Goal: Register for event/course

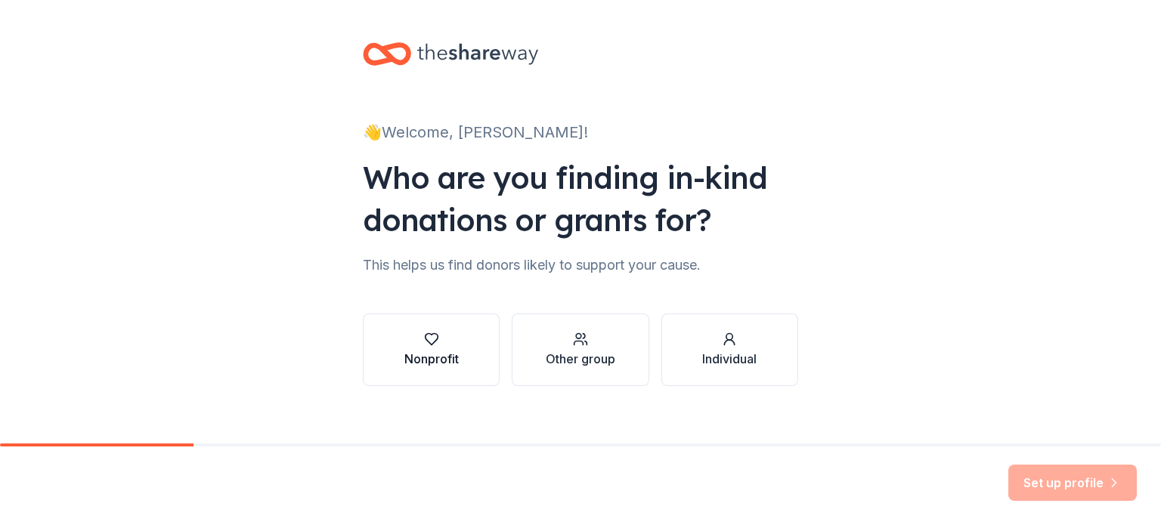
click at [445, 356] on div "Nonprofit" at bounding box center [431, 359] width 54 height 18
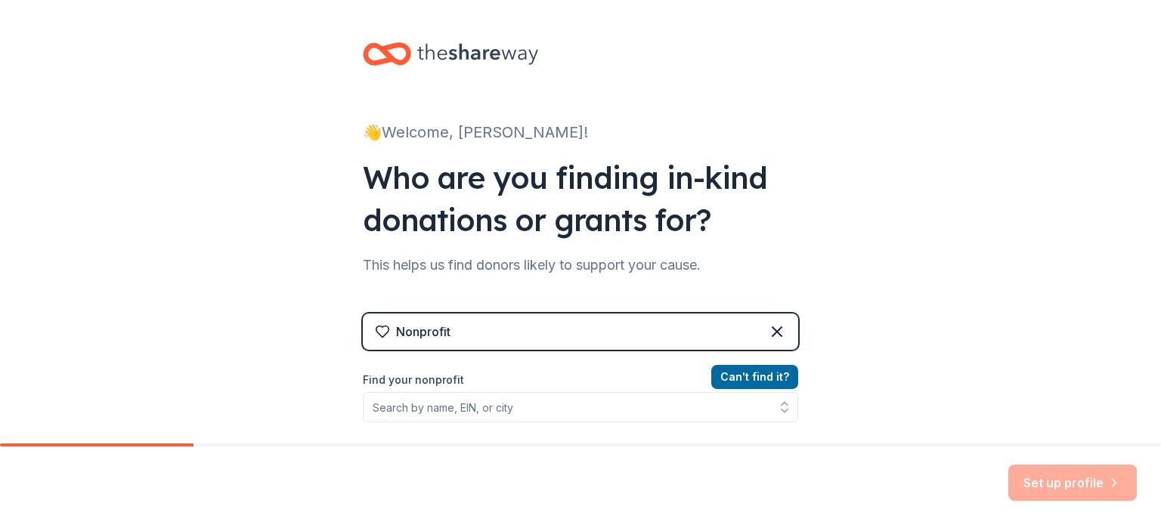
click at [299, 371] on div "👋 Welcome, [PERSON_NAME]! Who are you finding in-kind donations or grants for? …" at bounding box center [580, 323] width 1161 height 646
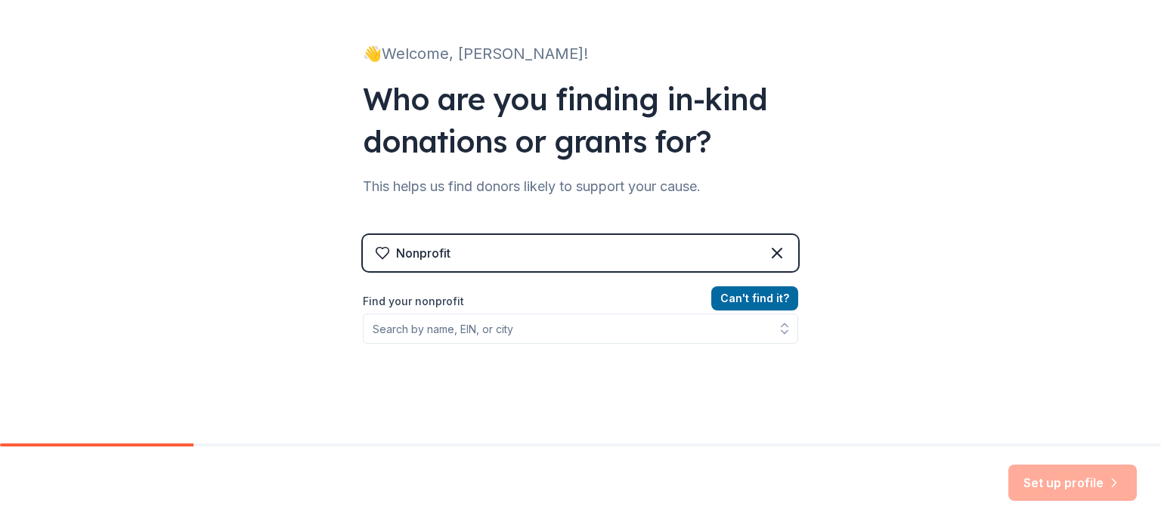
scroll to position [84, 0]
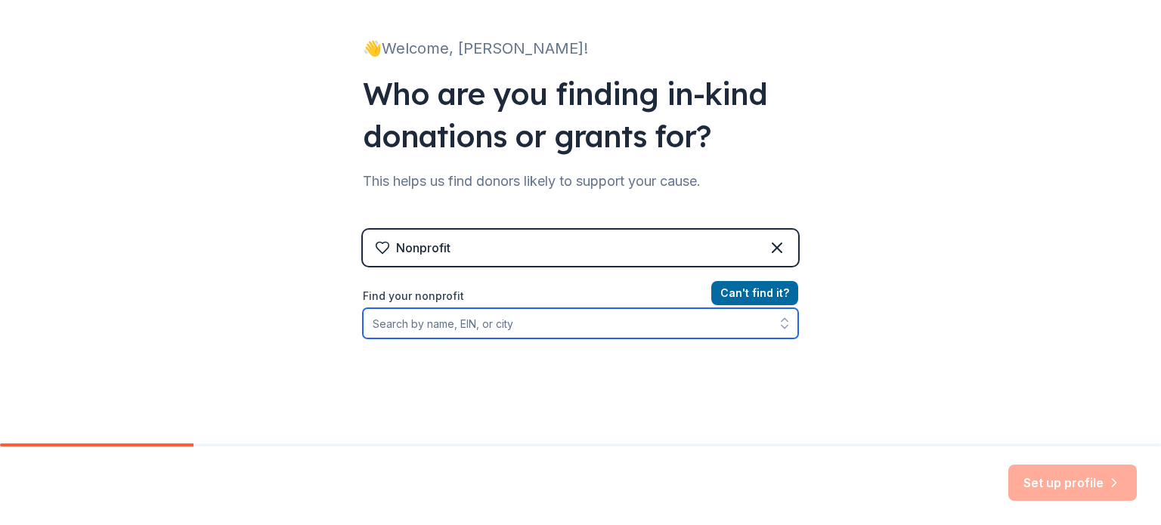
click at [451, 326] on input "Find your nonprofit" at bounding box center [580, 323] width 435 height 30
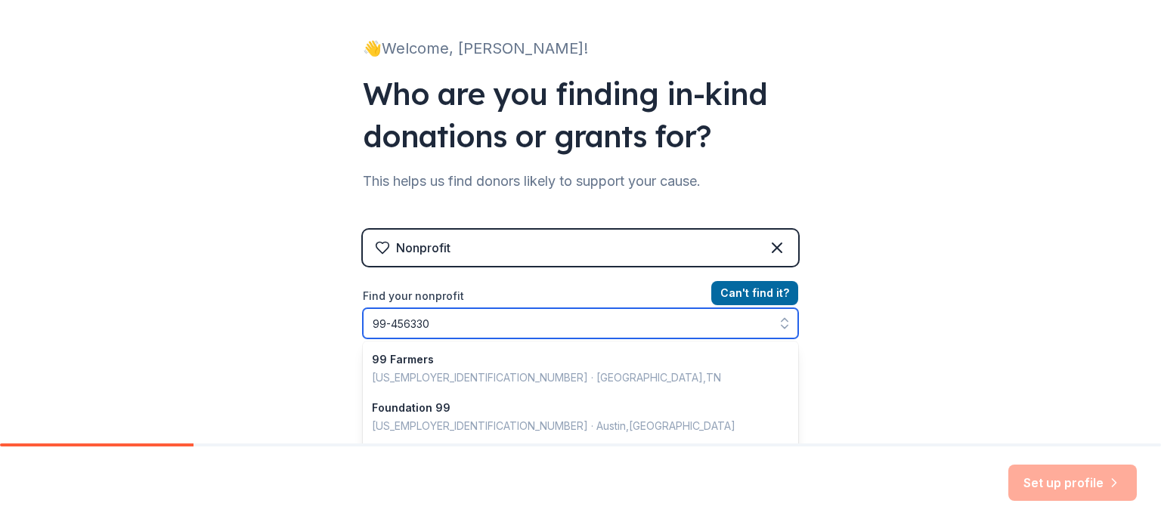
type input "[US_EMPLOYER_IDENTIFICATION_NUMBER]"
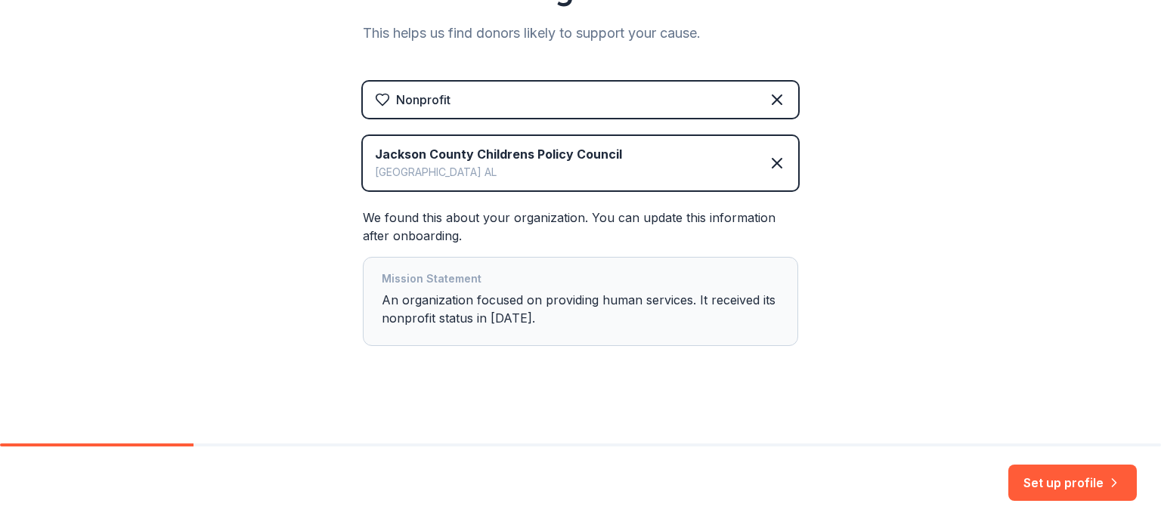
scroll to position [237, 0]
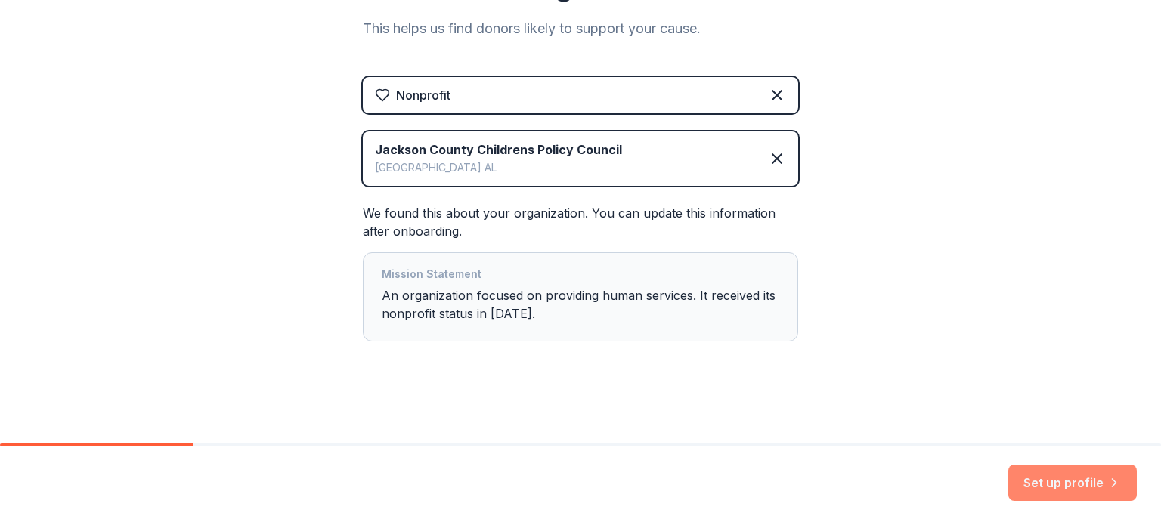
click at [1025, 470] on button "Set up profile" at bounding box center [1072, 483] width 128 height 36
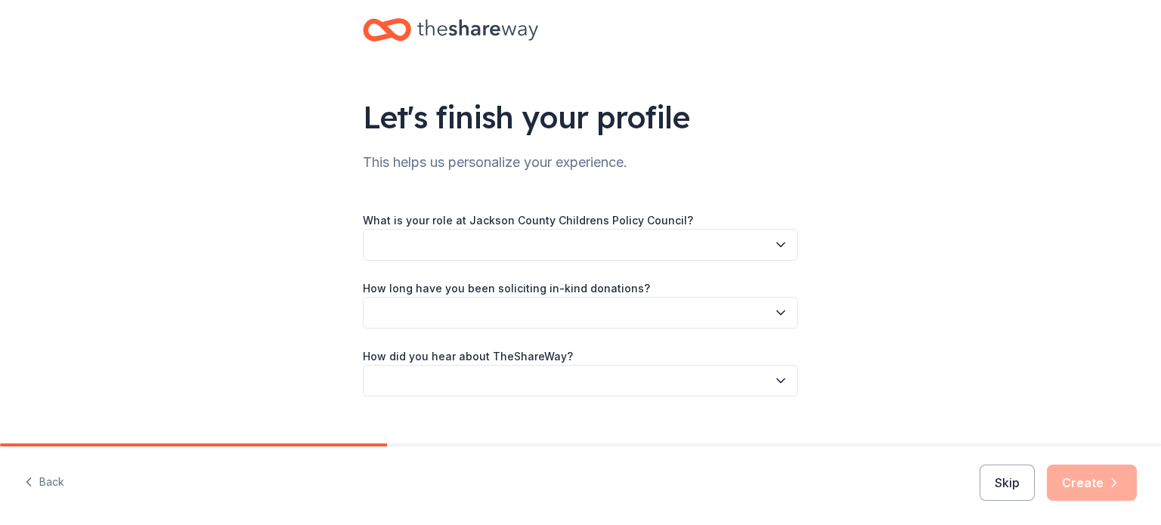
scroll to position [49, 0]
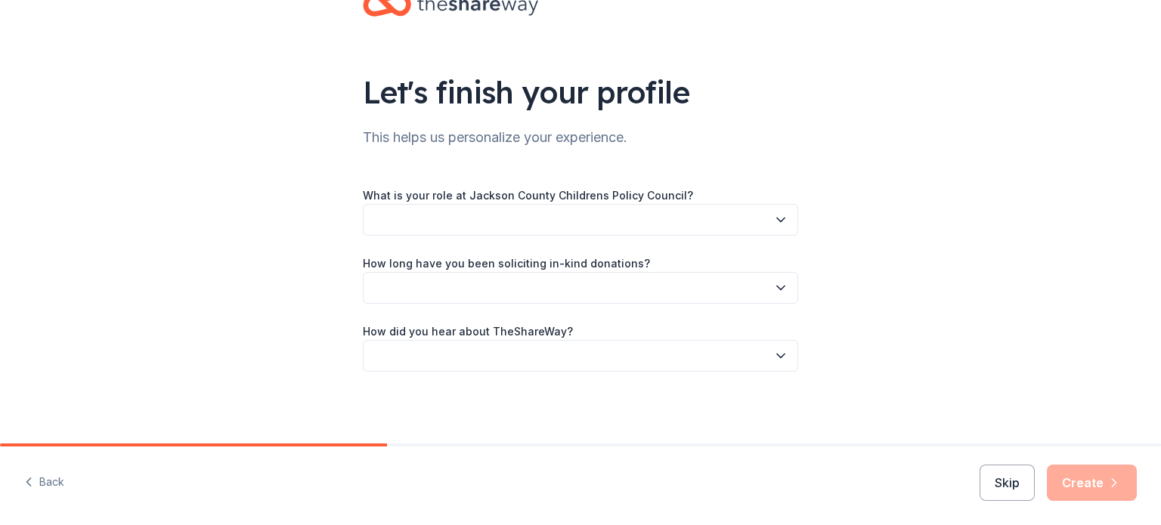
click at [778, 227] on button "button" at bounding box center [580, 220] width 435 height 32
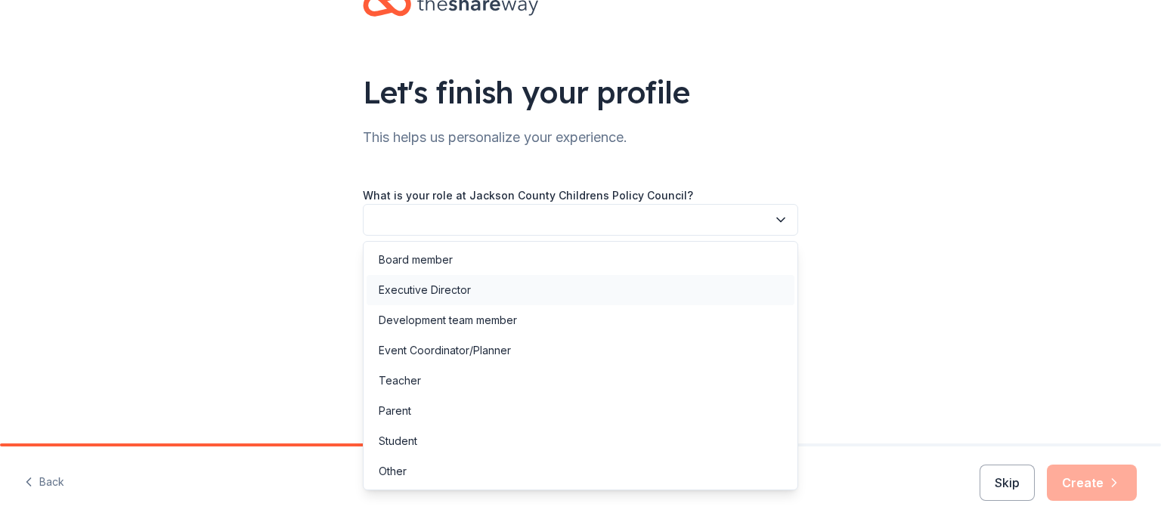
click at [459, 284] on div "Executive Director" at bounding box center [425, 290] width 92 height 18
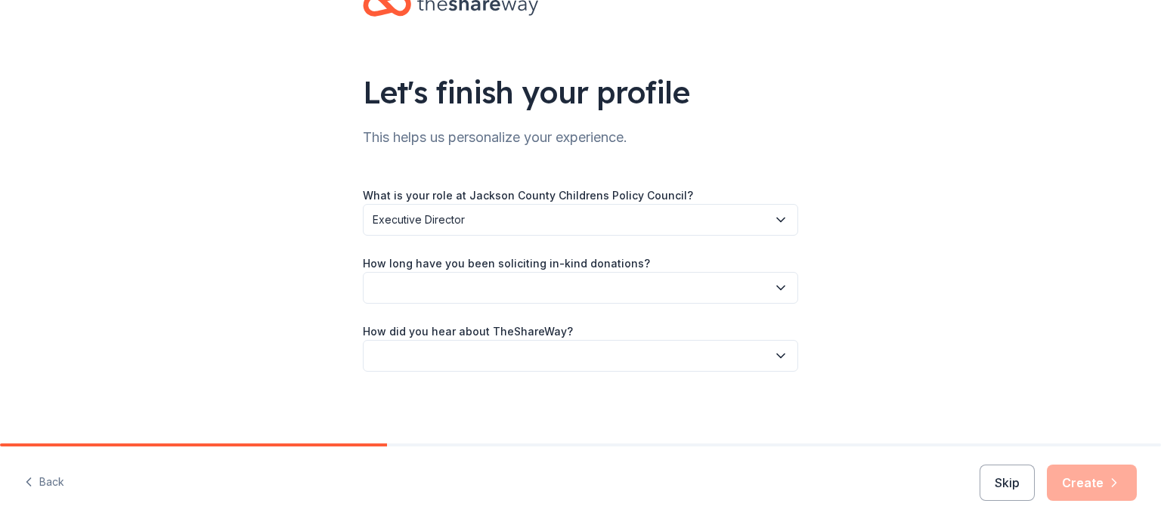
click at [480, 289] on button "button" at bounding box center [580, 288] width 435 height 32
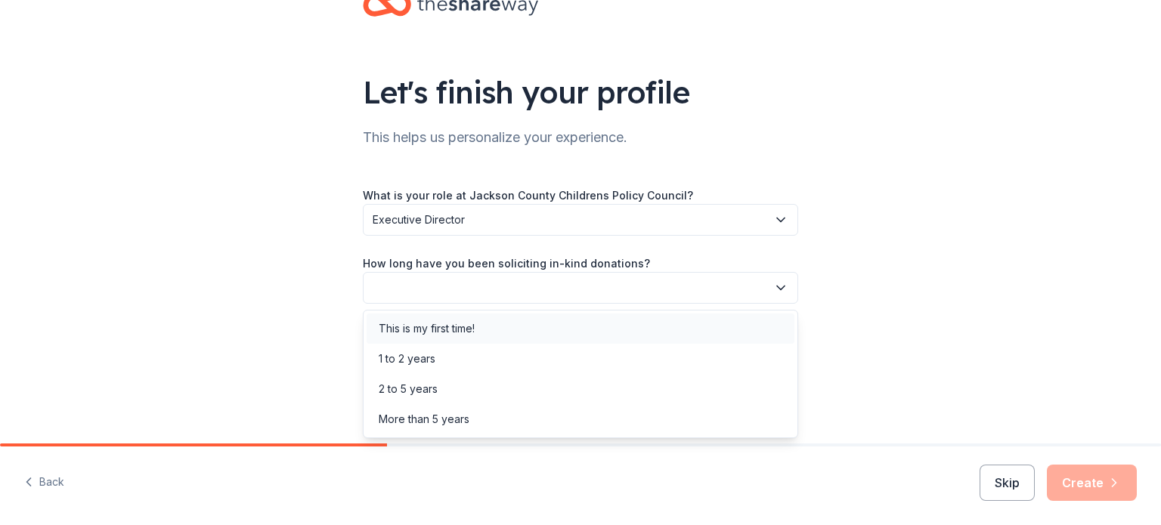
click at [468, 330] on div "This is my first time!" at bounding box center [427, 329] width 96 height 18
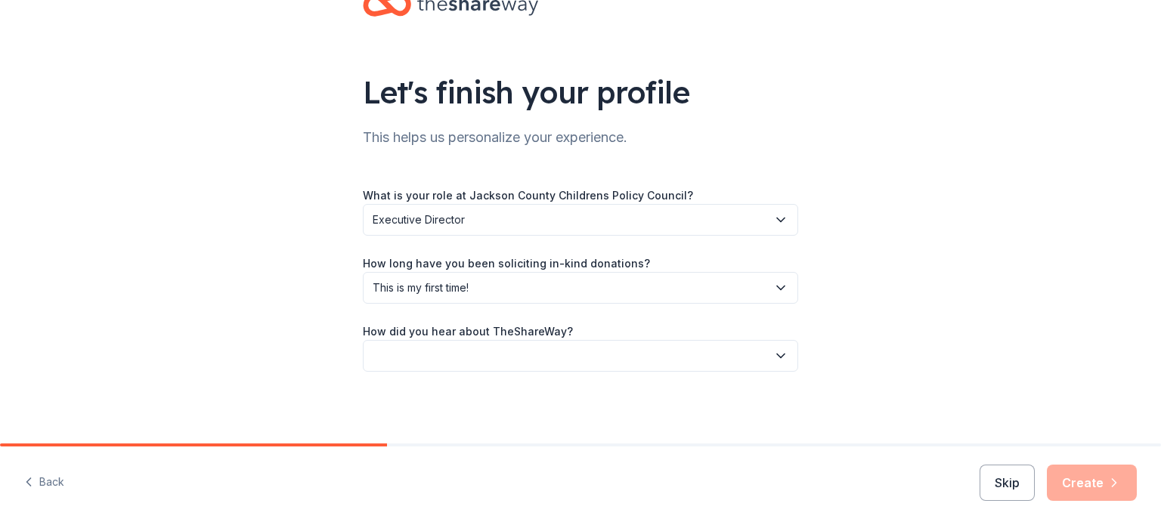
click at [476, 353] on button "button" at bounding box center [580, 356] width 435 height 32
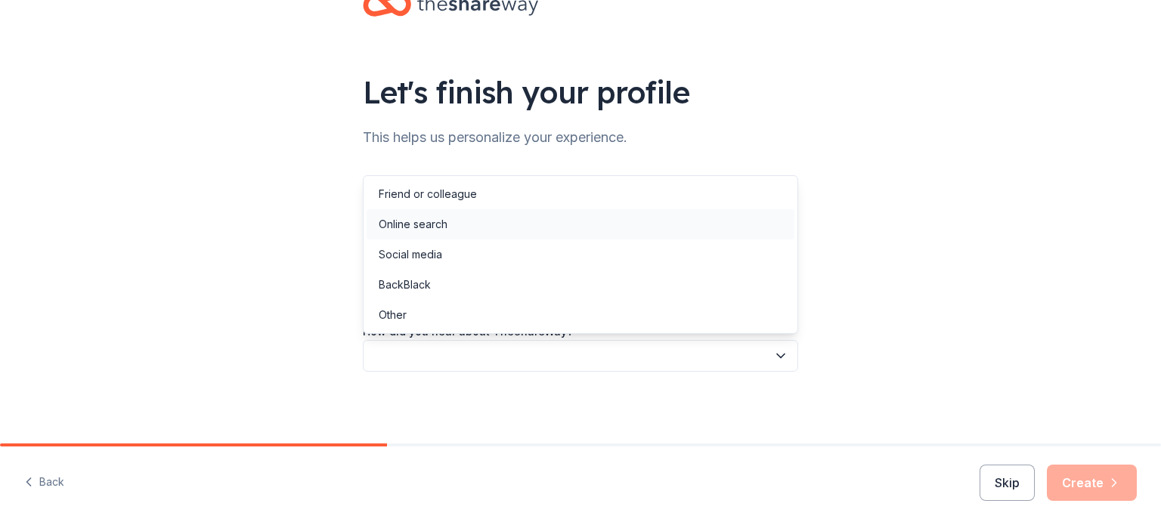
click at [471, 226] on div "Online search" at bounding box center [581, 224] width 428 height 30
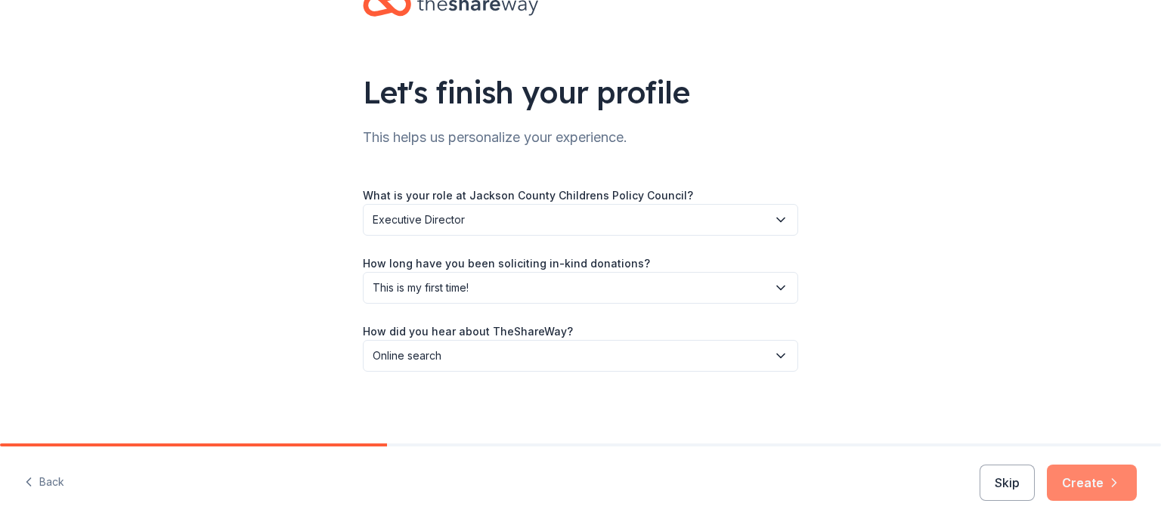
click at [1088, 480] on button "Create" at bounding box center [1092, 483] width 90 height 36
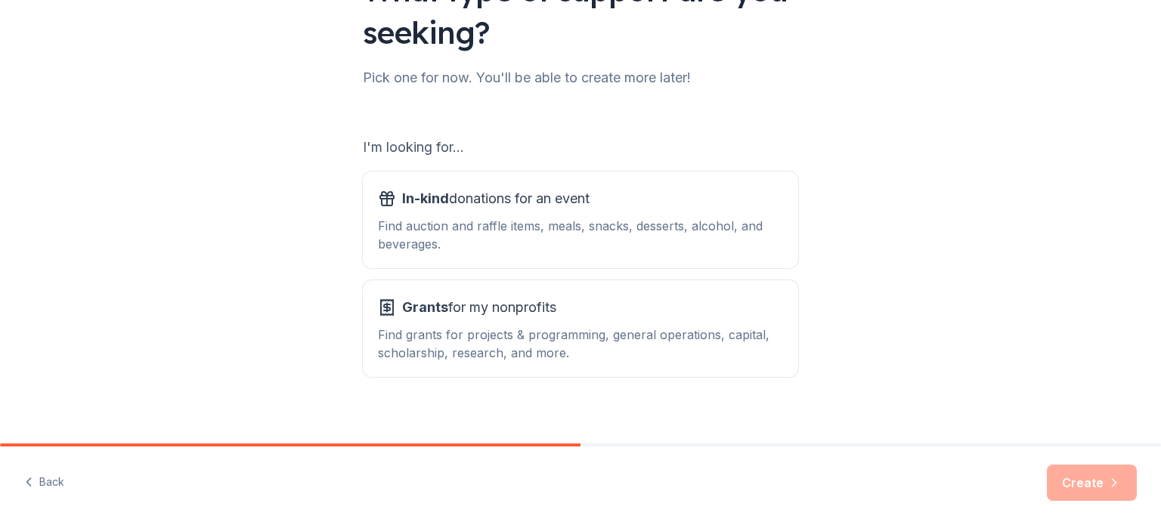
scroll to position [166, 0]
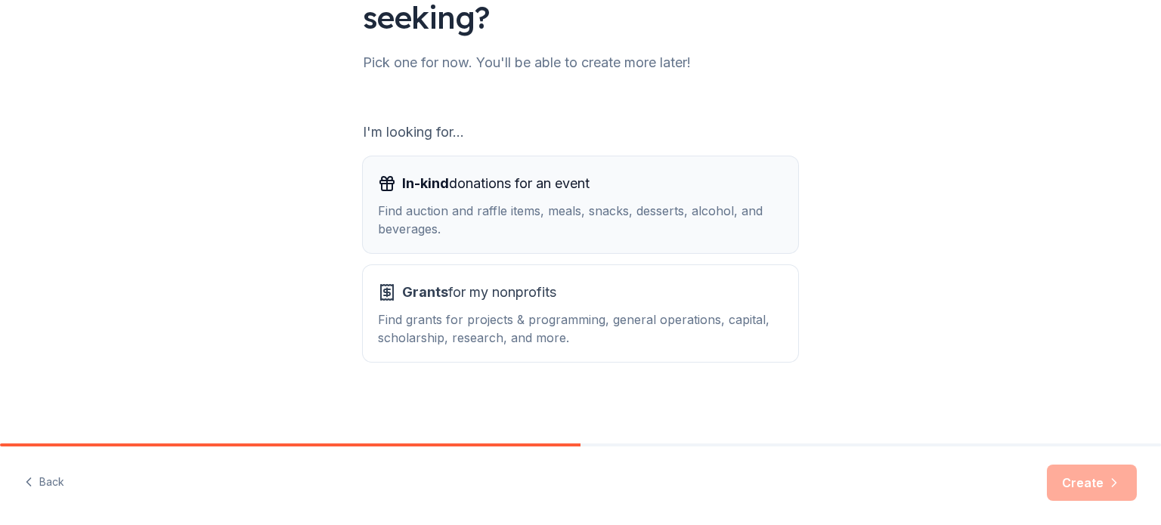
click at [760, 220] on div "Find auction and raffle items, meals, snacks, desserts, alcohol, and beverages." at bounding box center [580, 220] width 405 height 36
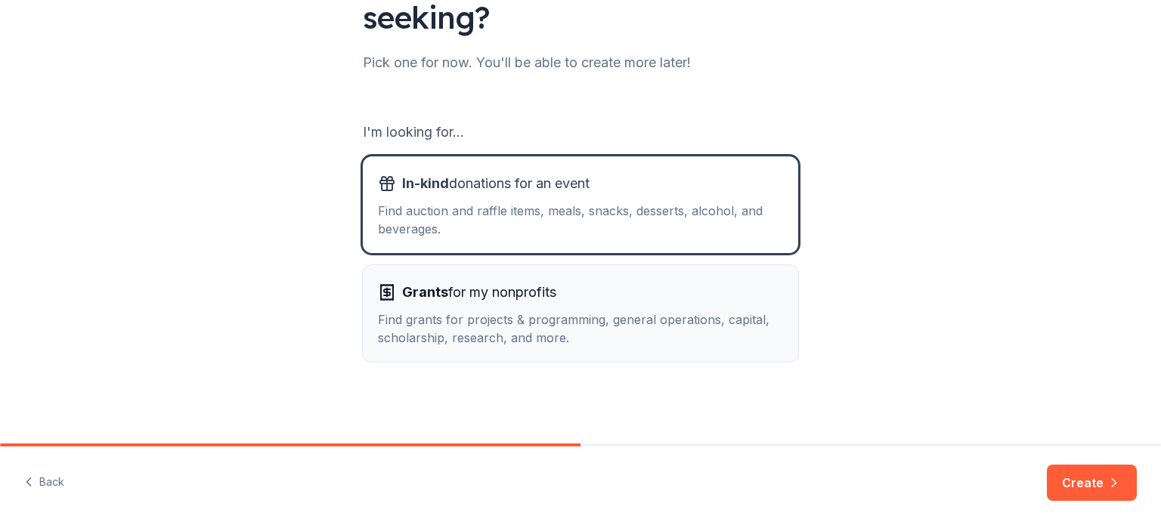
click at [762, 284] on div "Grants for my nonprofits" at bounding box center [580, 292] width 405 height 24
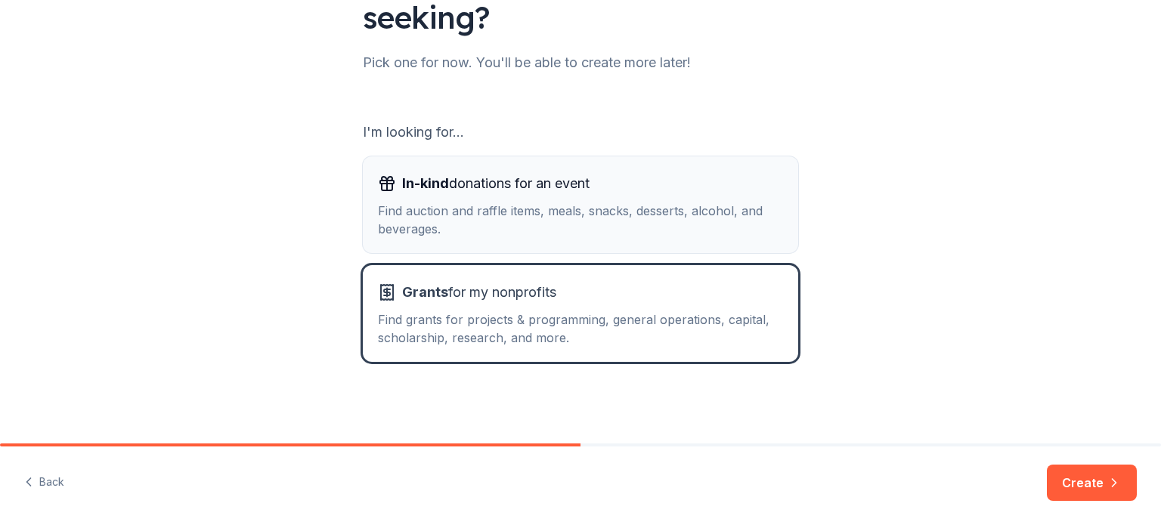
click at [775, 211] on div "Find auction and raffle items, meals, snacks, desserts, alcohol, and beverages." at bounding box center [580, 220] width 405 height 36
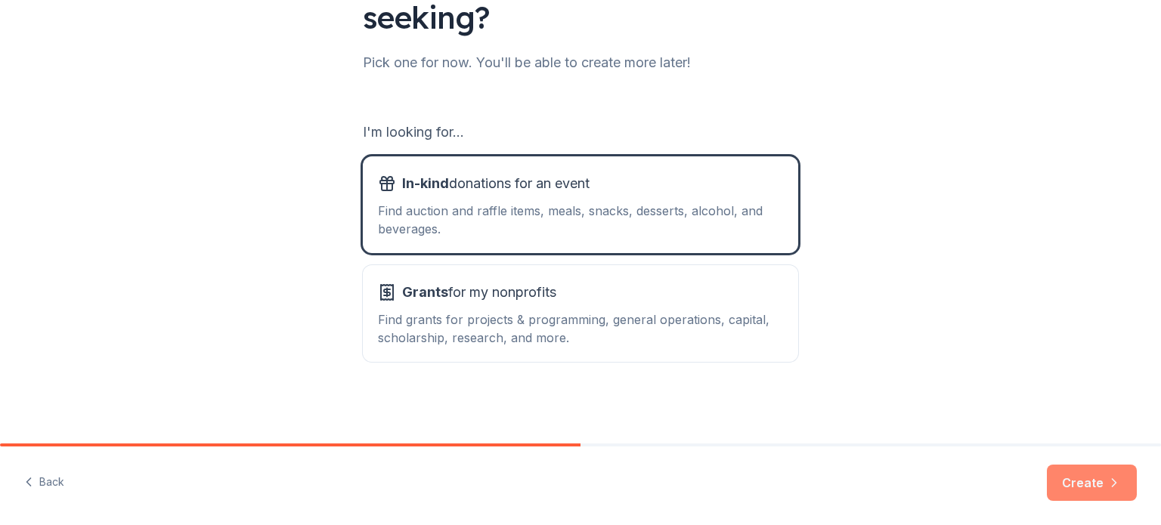
click at [1097, 484] on button "Create" at bounding box center [1092, 483] width 90 height 36
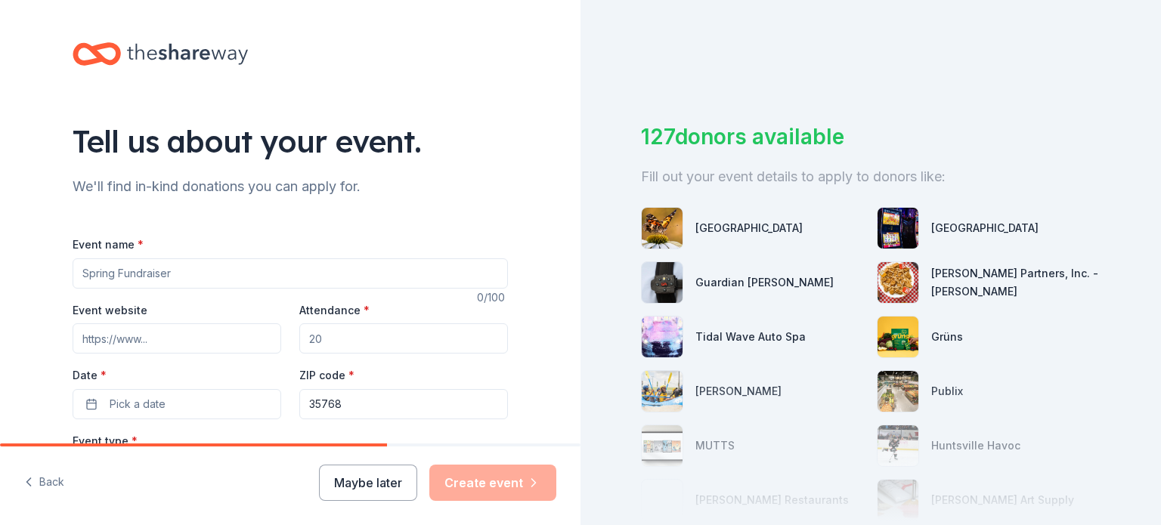
click at [305, 276] on input "Event name *" at bounding box center [290, 273] width 435 height 30
type input "Storybook Spooktactular"
click at [209, 331] on input "Event website" at bounding box center [177, 338] width 209 height 30
type input "[DOMAIN_NAME]"
click at [339, 342] on input "Attendance *" at bounding box center [403, 338] width 209 height 30
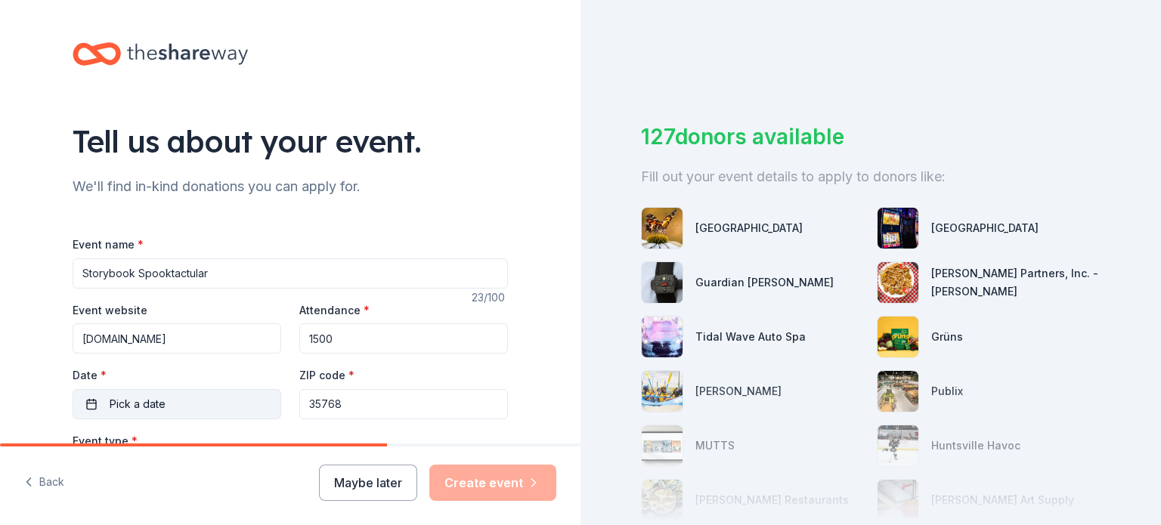
type input "1500"
click at [246, 396] on button "Pick a date" at bounding box center [177, 404] width 209 height 30
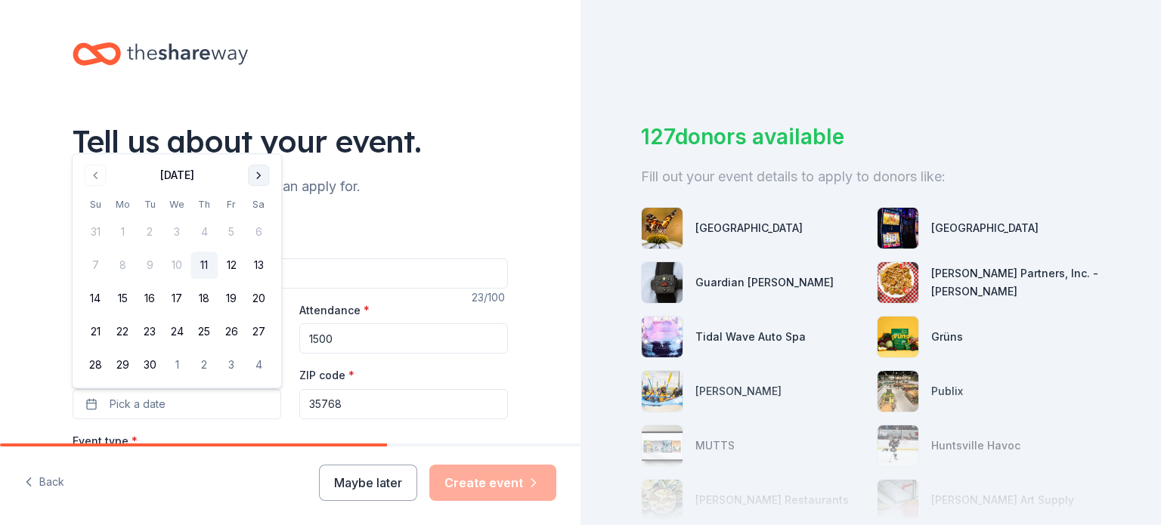
click at [256, 175] on button "Go to next month" at bounding box center [258, 175] width 21 height 21
click at [259, 329] on button "25" at bounding box center [258, 331] width 27 height 27
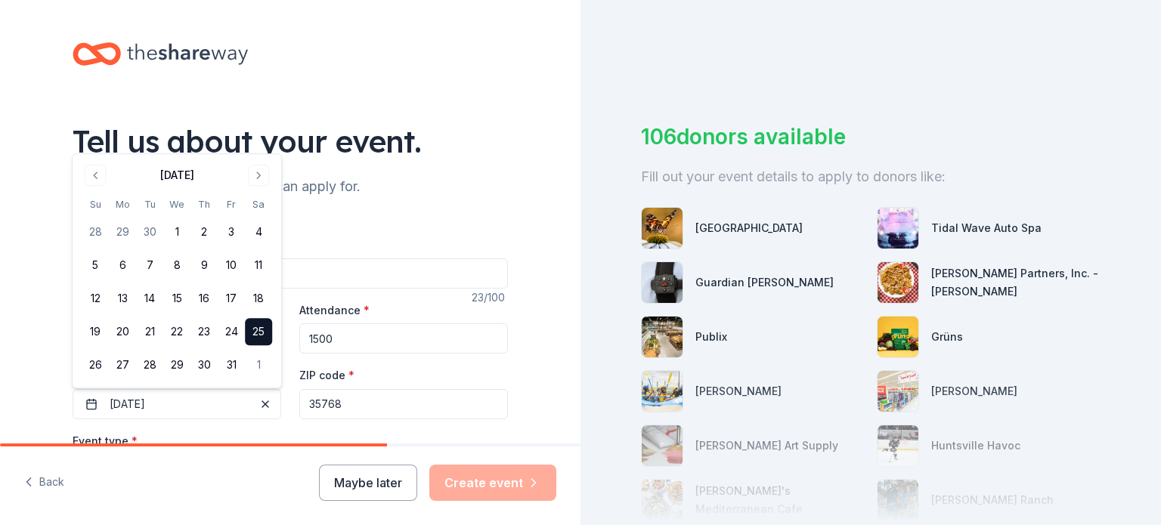
click at [357, 412] on input "35768" at bounding box center [403, 404] width 209 height 30
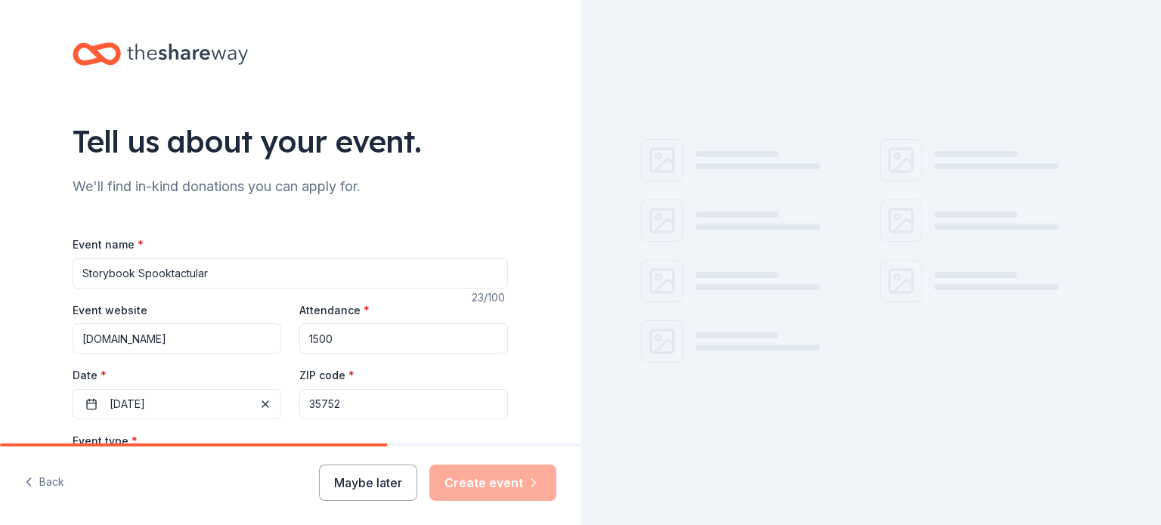
type input "35752"
click at [17, 323] on div "Tell us about your event. We'll find in-kind donations you can apply for. Event…" at bounding box center [290, 503] width 580 height 1006
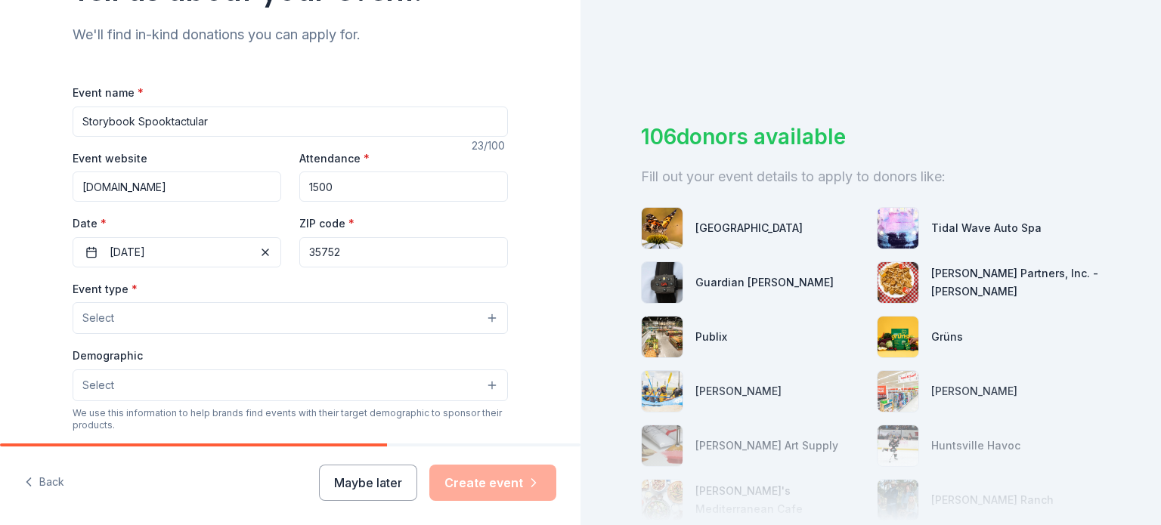
scroll to position [159, 0]
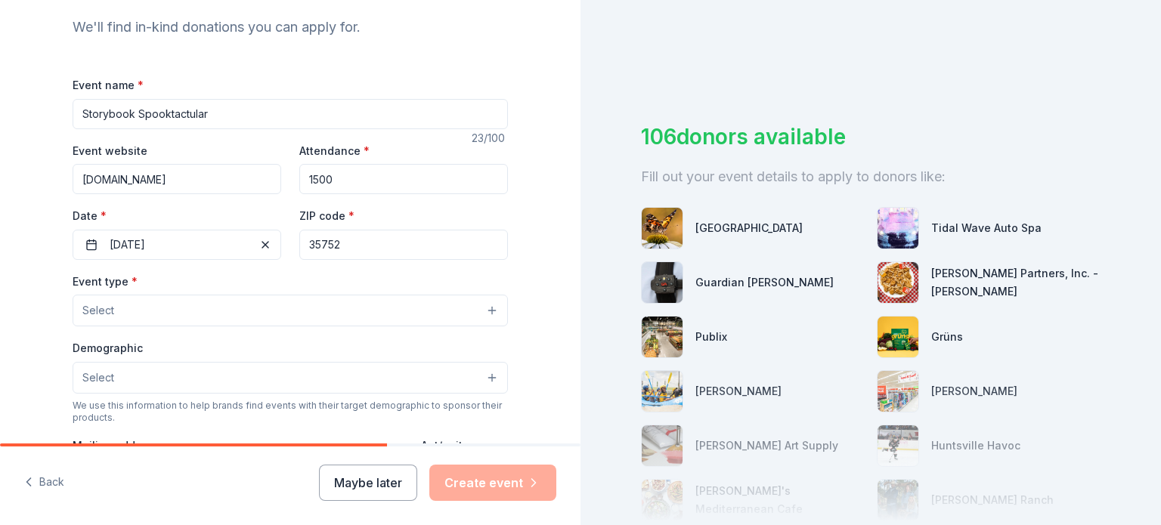
click at [129, 323] on button "Select" at bounding box center [290, 311] width 435 height 32
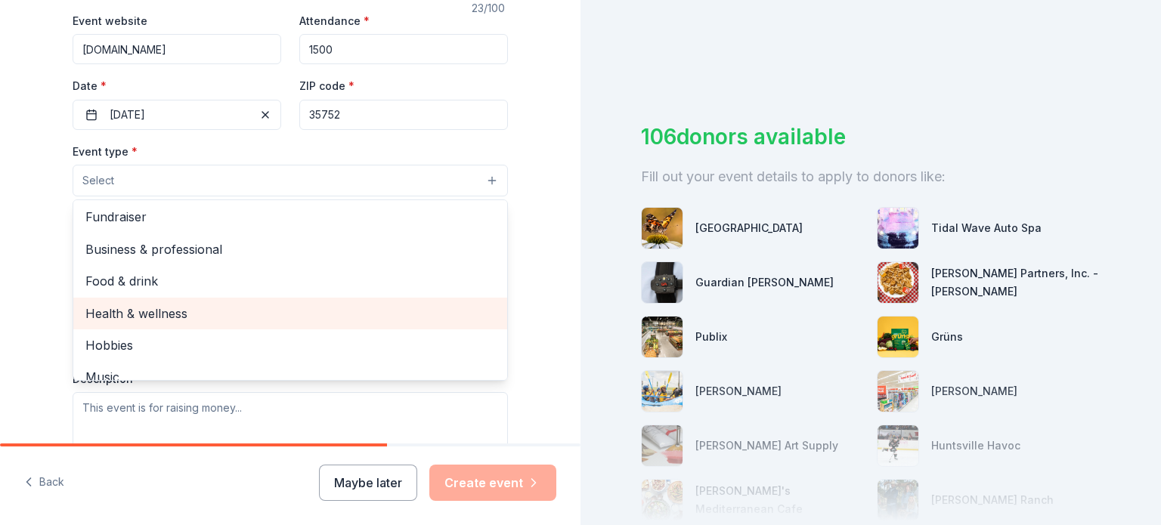
scroll to position [0, 0]
click at [186, 321] on span "Health & wellness" at bounding box center [290, 316] width 410 height 20
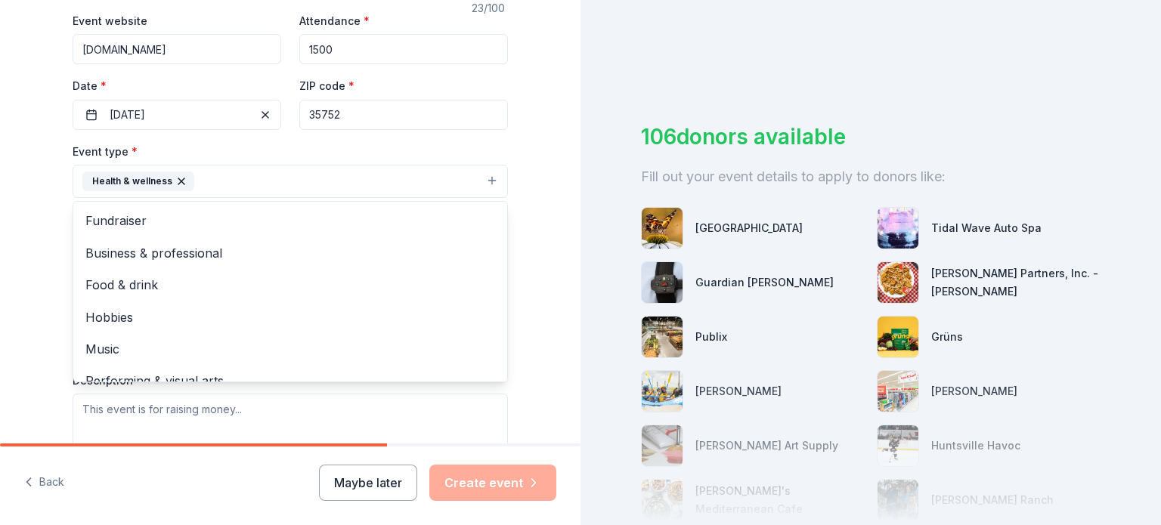
click at [21, 273] on div "Tell us about your event. We'll find in-kind donations you can apply for. Event…" at bounding box center [290, 214] width 580 height 1007
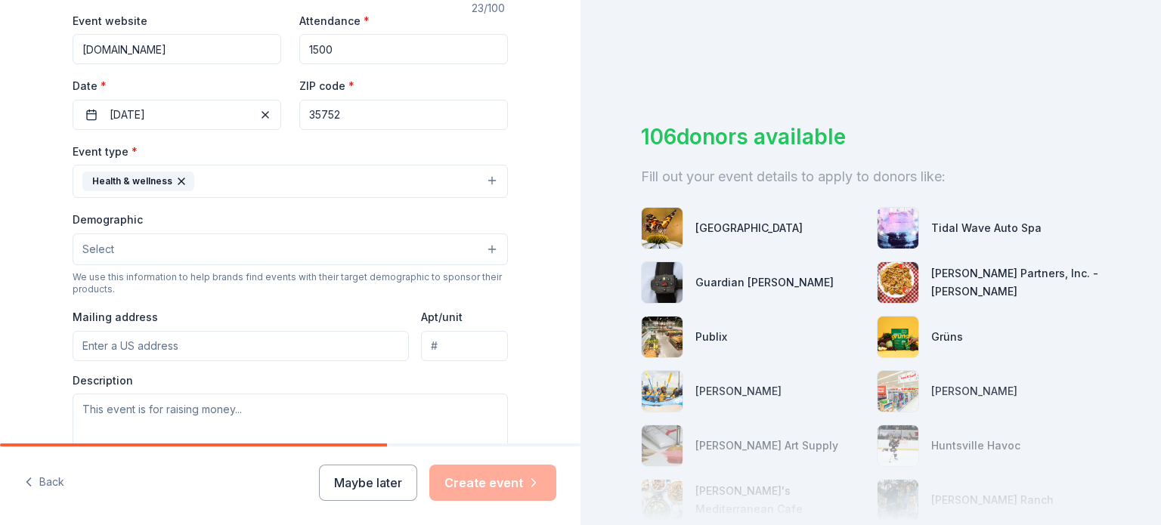
click at [129, 255] on button "Select" at bounding box center [290, 250] width 435 height 32
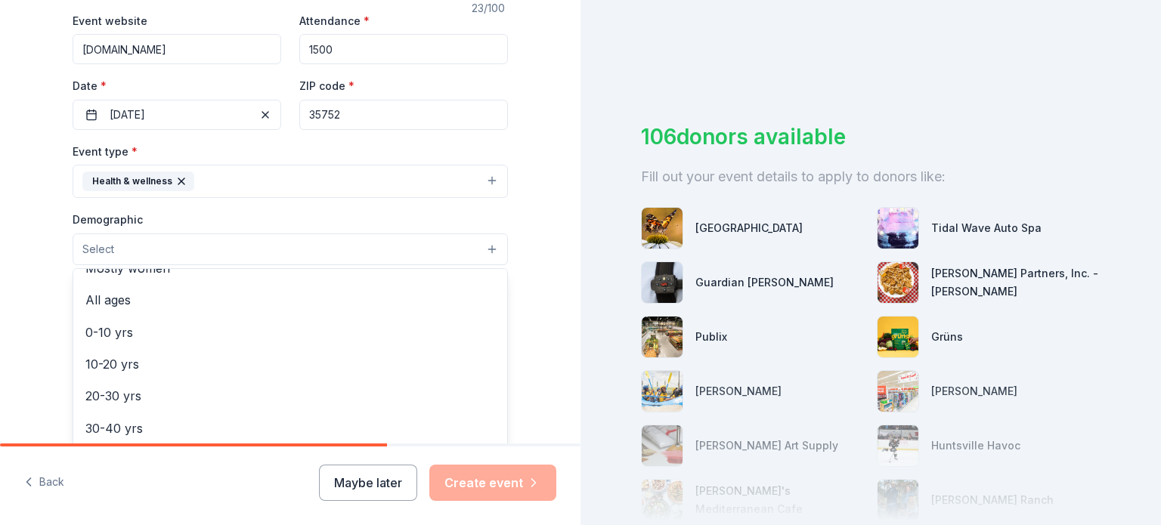
scroll to position [88, 0]
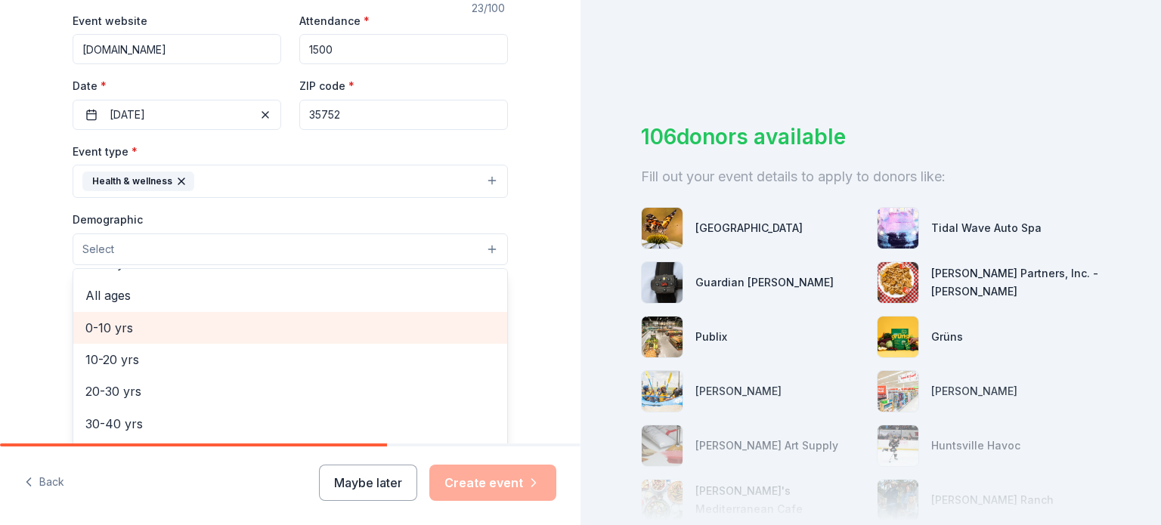
click at [190, 318] on div "0-10 yrs" at bounding box center [290, 328] width 434 height 32
click at [190, 329] on span "10-20 yrs" at bounding box center [290, 330] width 410 height 20
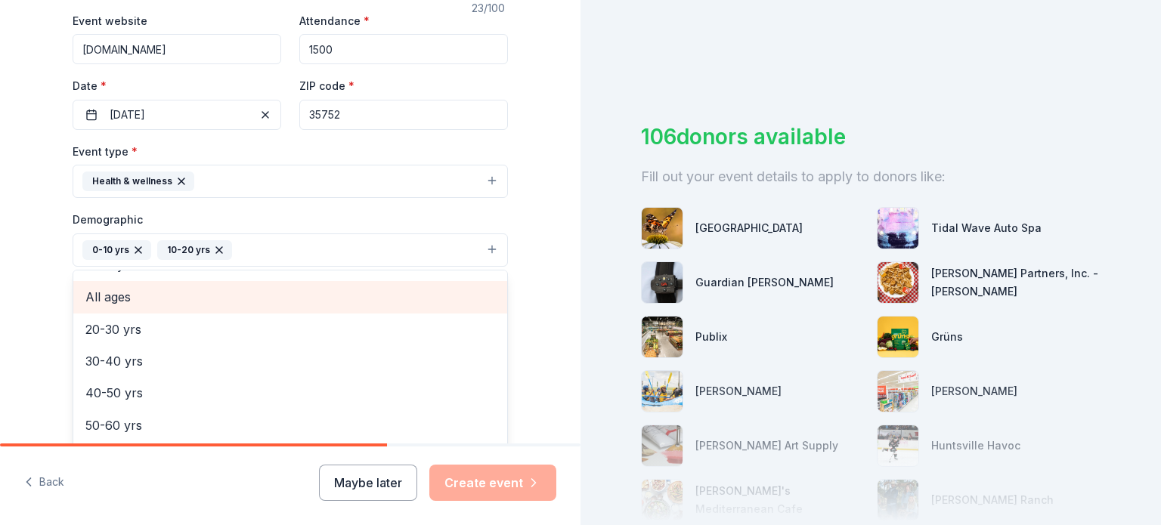
click at [132, 299] on span "All ages" at bounding box center [290, 297] width 410 height 20
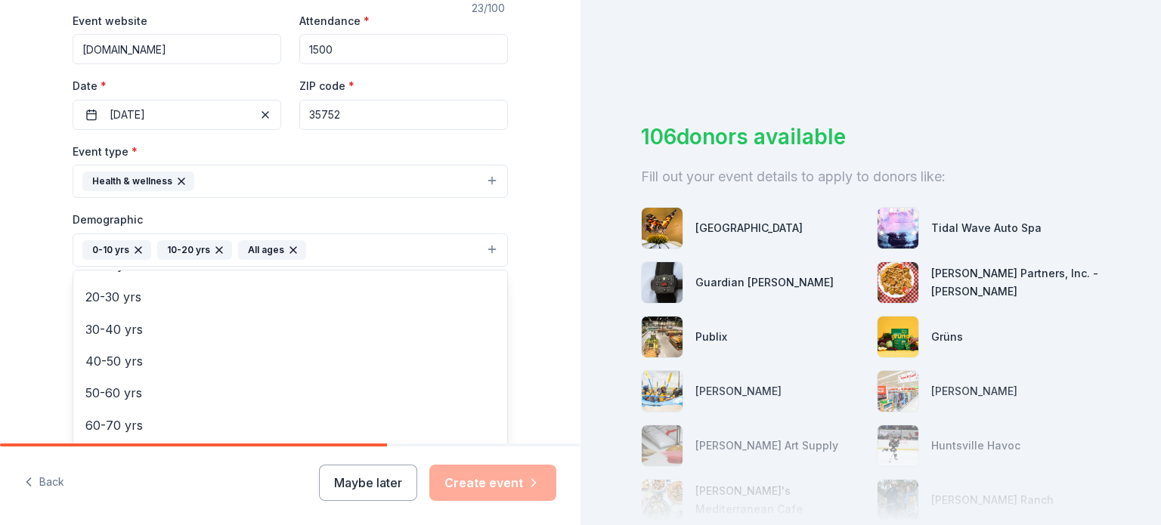
click at [263, 181] on div "Event type * Health & wellness Demographic 0-10 yrs 10-20 yrs All ages All gend…" at bounding box center [290, 302] width 435 height 321
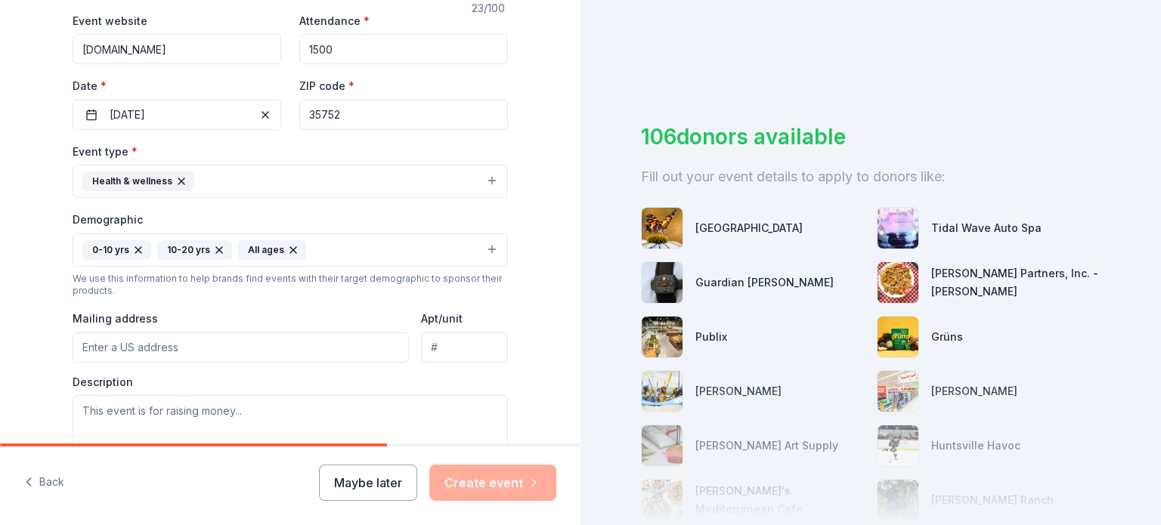
click at [494, 184] on button "Health & wellness" at bounding box center [290, 181] width 435 height 33
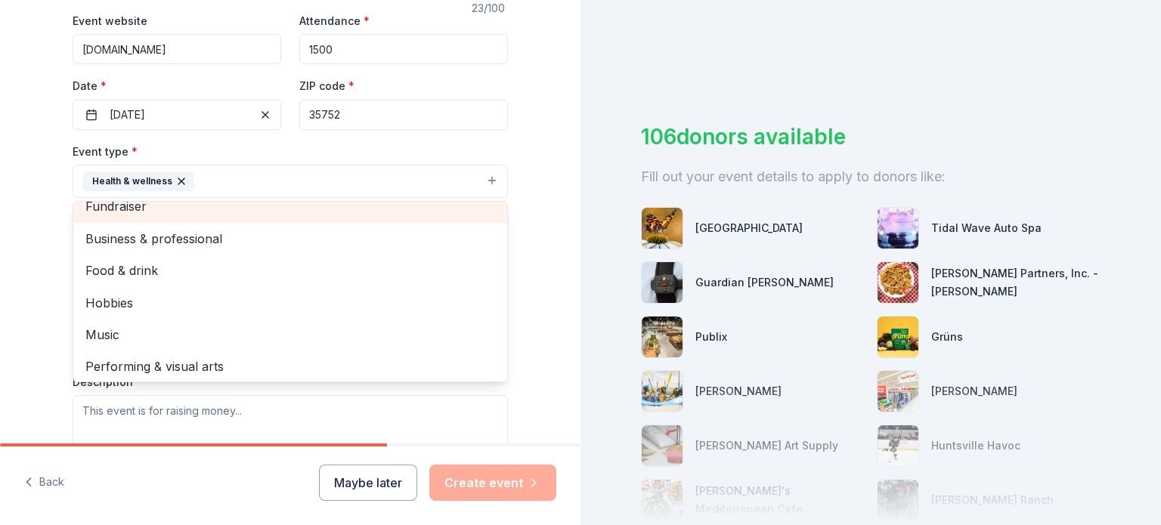
scroll to position [18, 0]
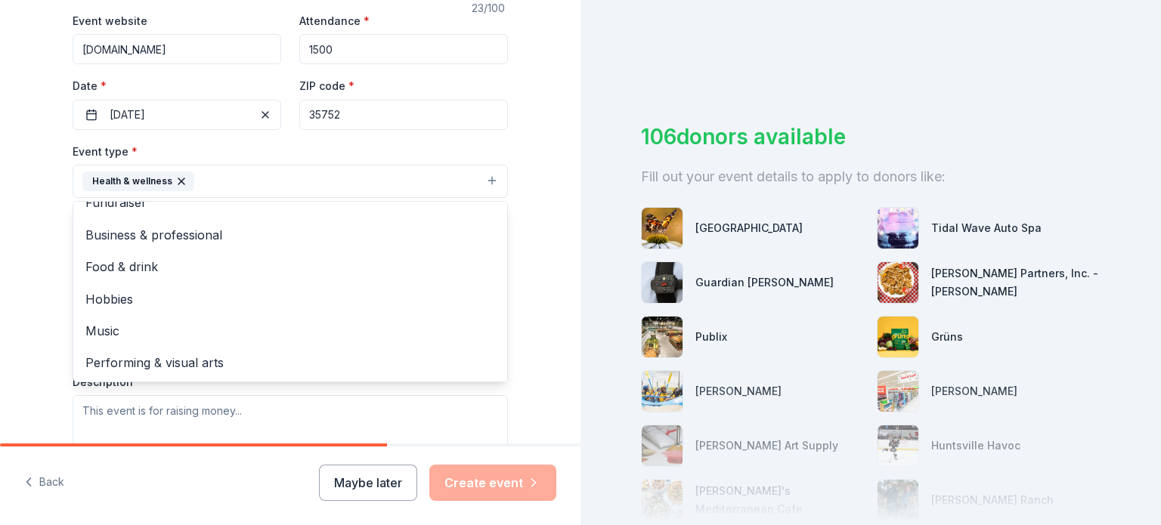
click at [39, 317] on div "Tell us about your event. We'll find in-kind donations you can apply for. Event…" at bounding box center [290, 215] width 580 height 1009
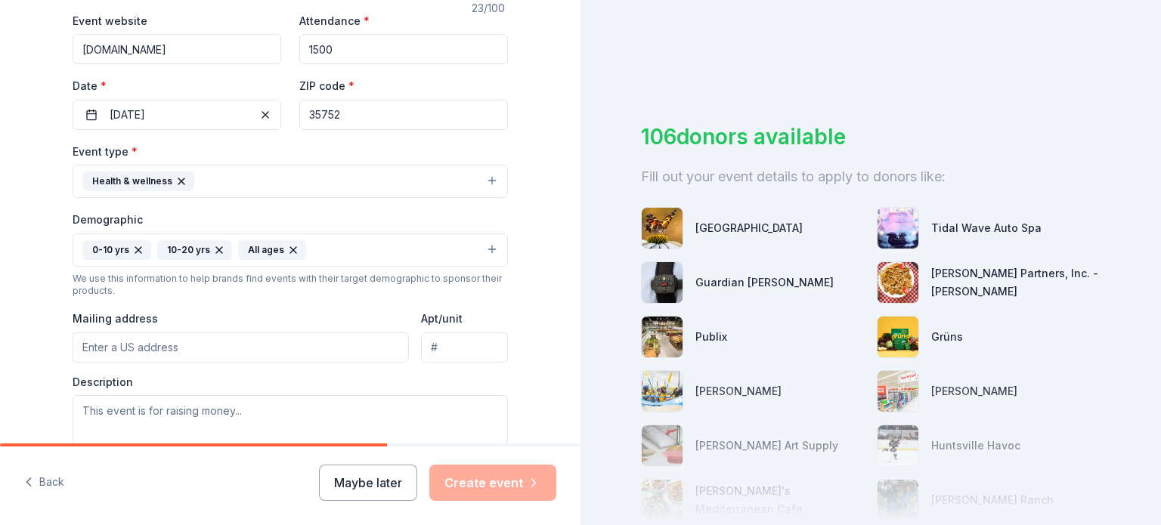
click at [39, 317] on div "Tell us about your event. We'll find in-kind donations you can apply for. Event…" at bounding box center [290, 215] width 580 height 1009
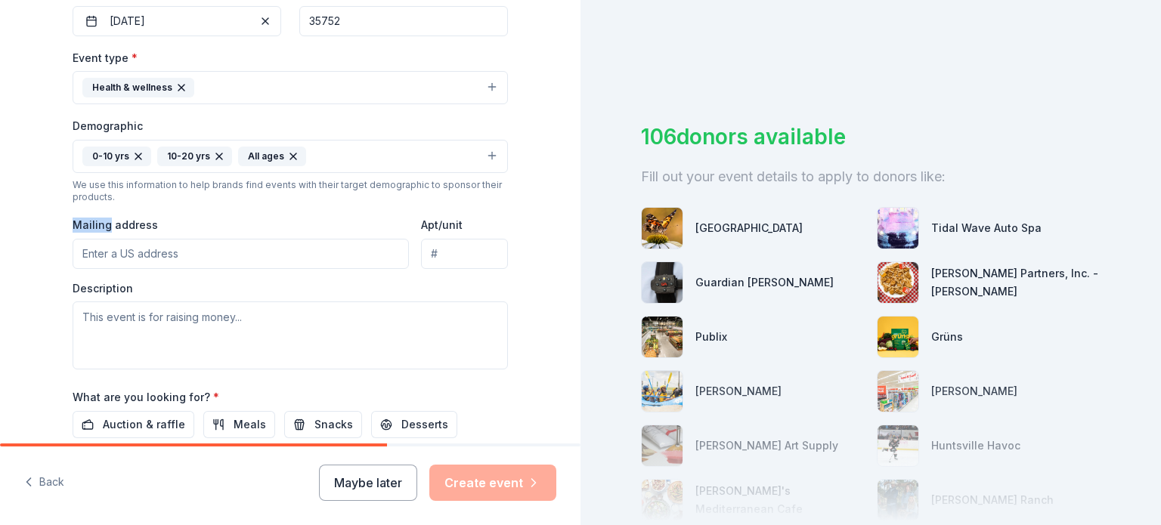
scroll to position [385, 0]
click at [133, 256] on input "Mailing address" at bounding box center [241, 252] width 336 height 30
type input "[STREET_ADDRESS]"
click at [14, 287] on div "Tell us about your event. We'll find in-kind donations you can apply for. Event…" at bounding box center [290, 119] width 580 height 1009
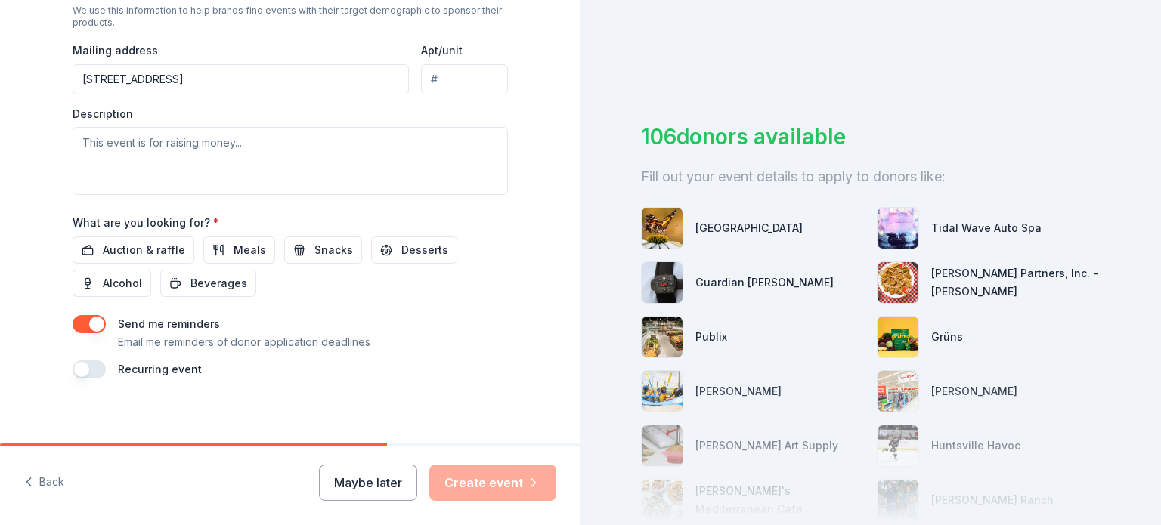
scroll to position [560, 0]
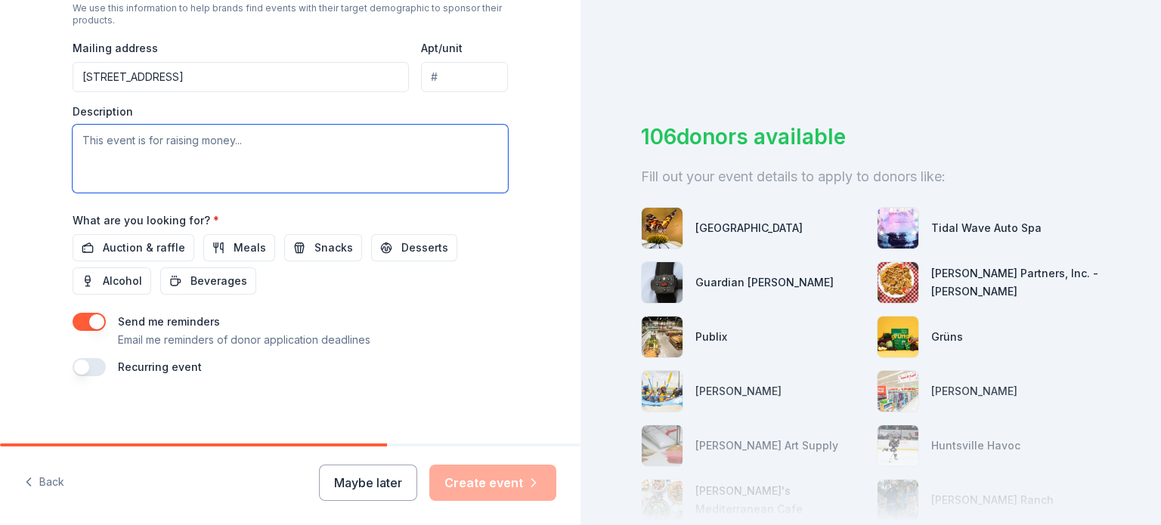
click at [156, 145] on textarea at bounding box center [290, 159] width 435 height 68
paste textarea "The Jackson County Children’s Policy Council is a nonprofit that works year-rou…"
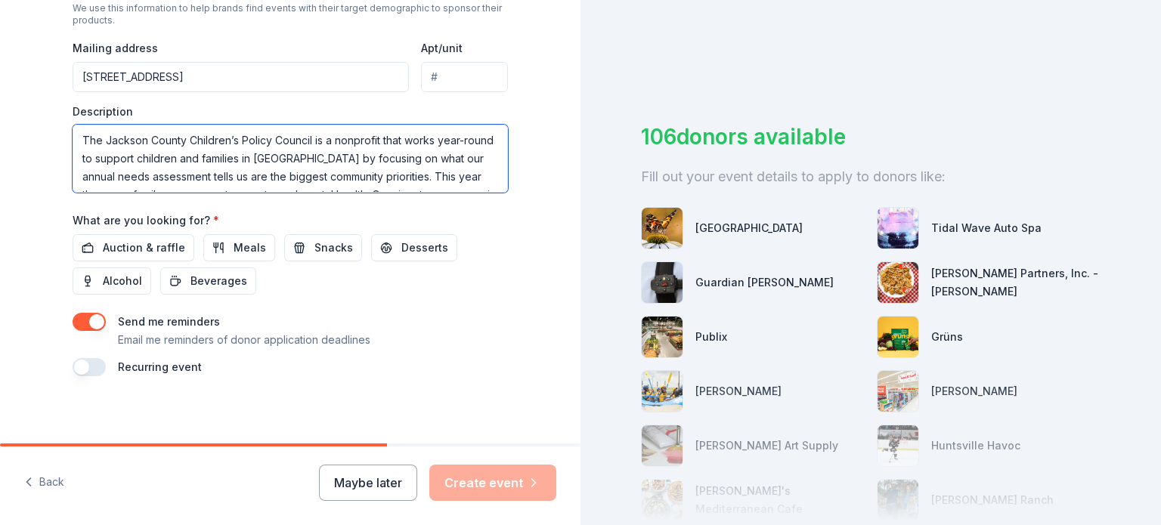
scroll to position [82, 0]
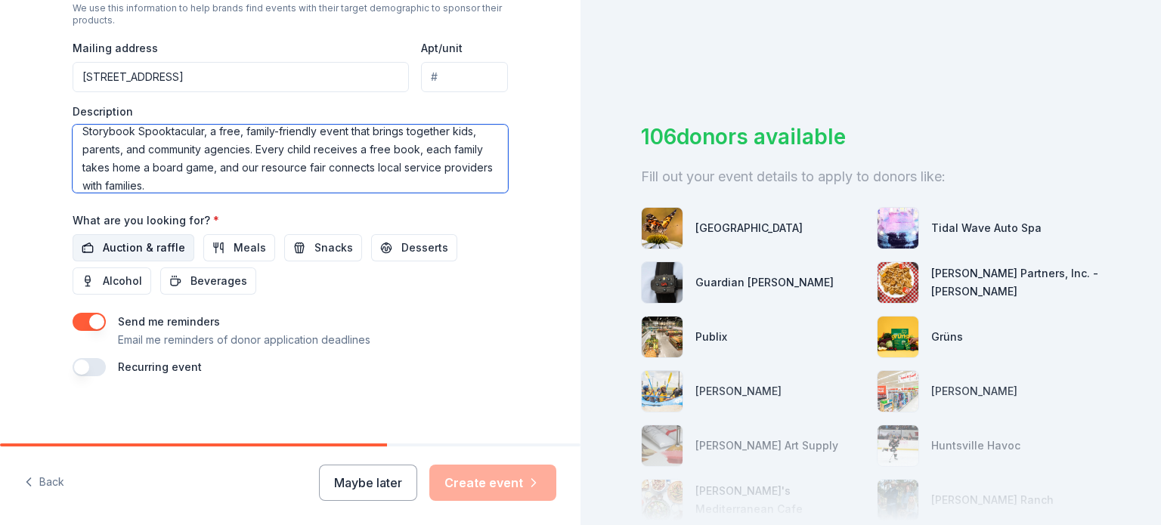
type textarea "The Jackson County Children’s Policy Council is a nonprofit that works year-rou…"
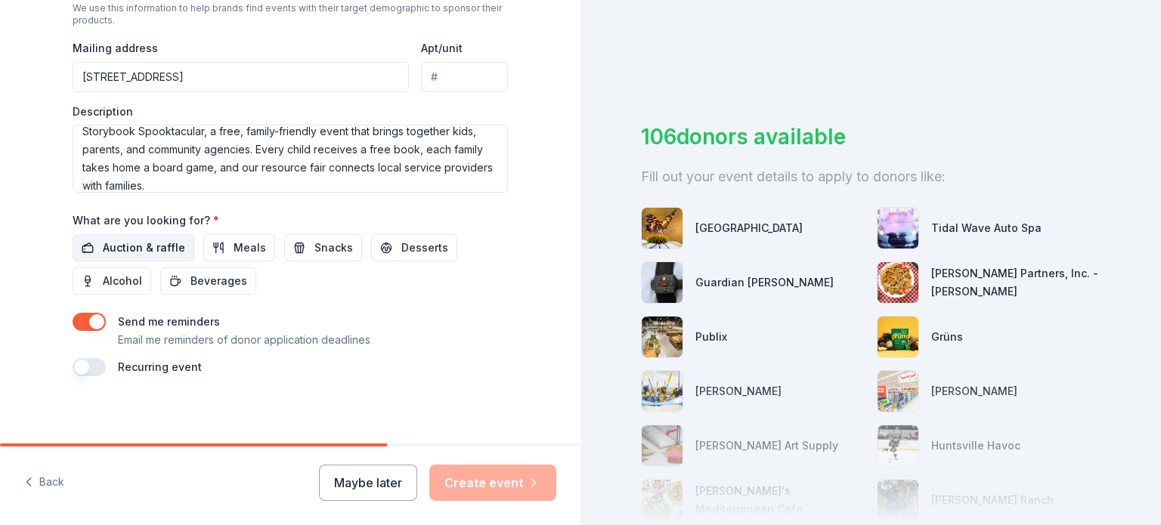
click at [157, 249] on span "Auction & raffle" at bounding box center [144, 248] width 82 height 18
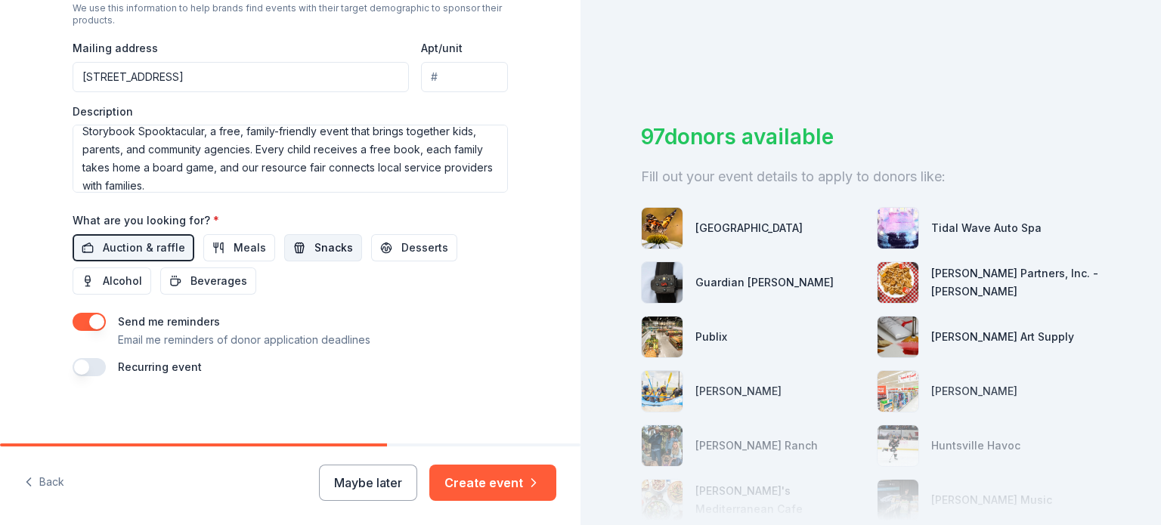
click at [314, 246] on span "Snacks" at bounding box center [333, 248] width 39 height 18
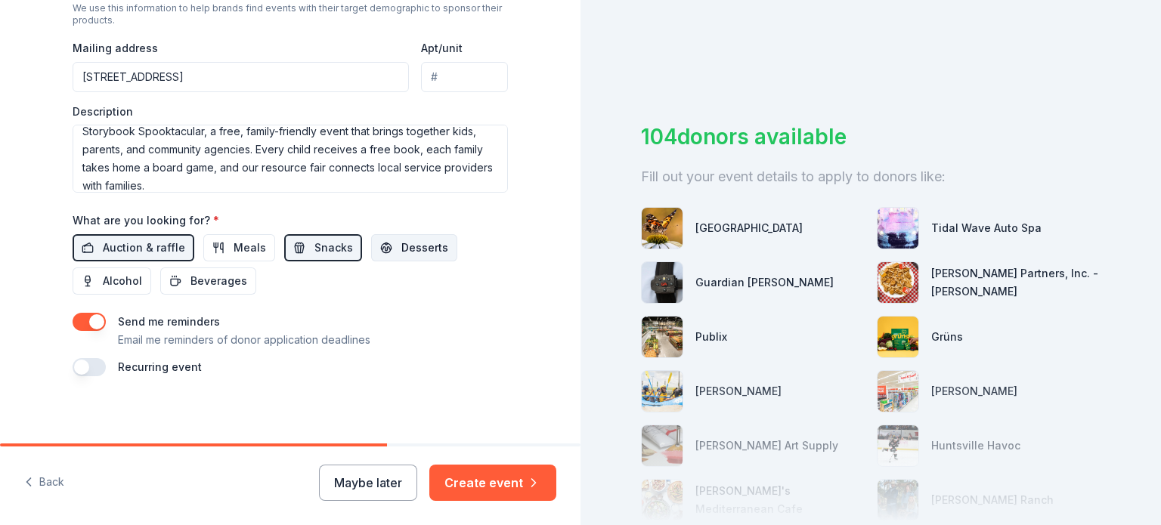
click at [408, 247] on span "Desserts" at bounding box center [424, 248] width 47 height 18
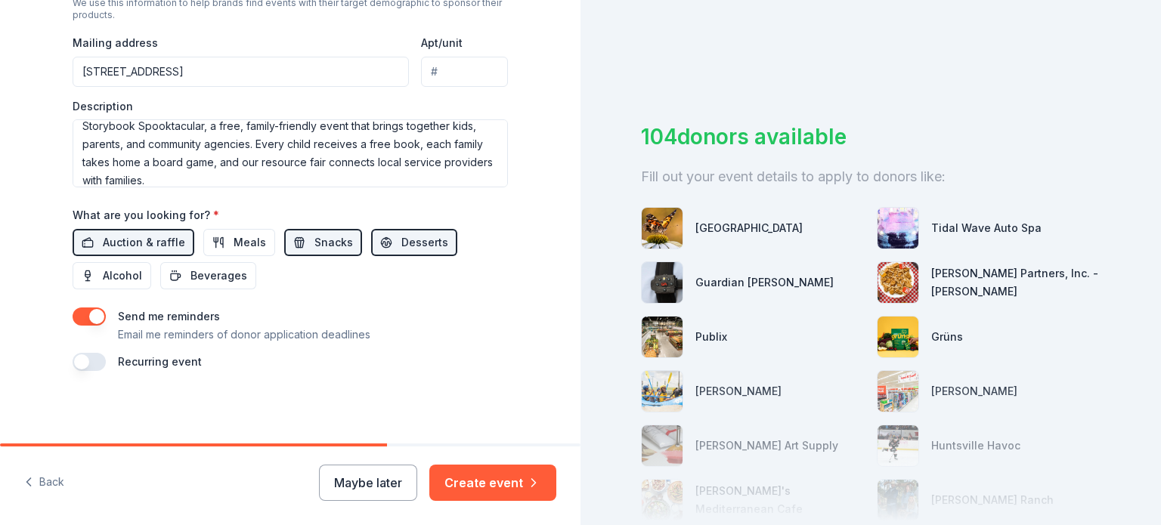
scroll to position [568, 0]
click at [90, 363] on button "button" at bounding box center [89, 362] width 33 height 18
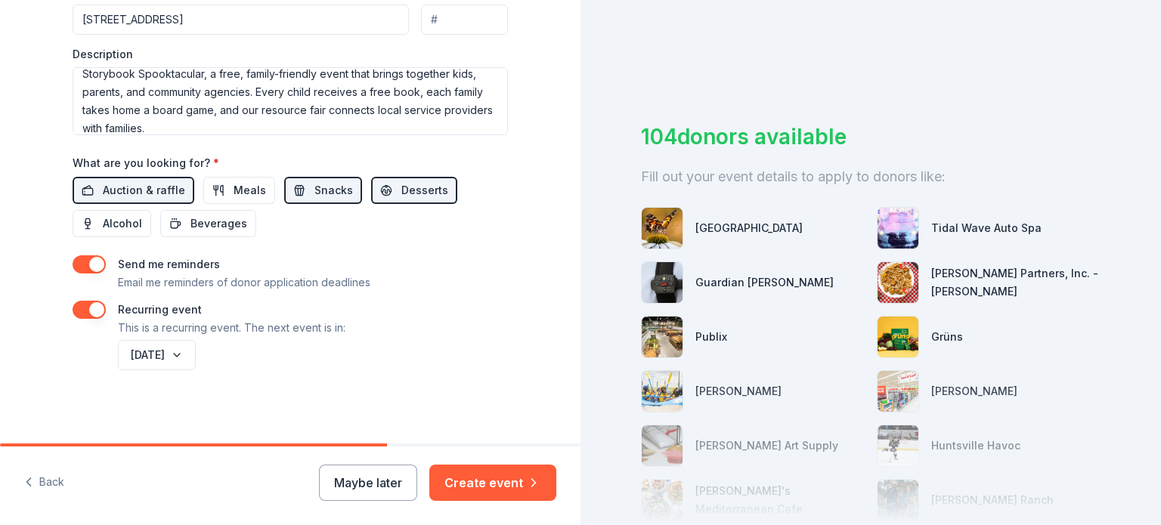
scroll to position [623, 0]
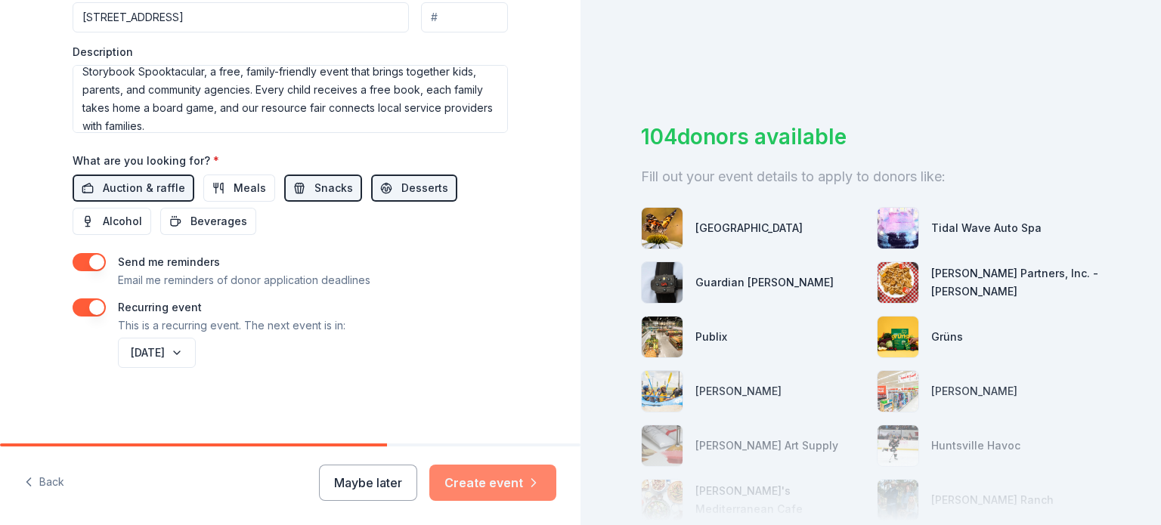
click at [470, 485] on button "Create event" at bounding box center [492, 483] width 127 height 36
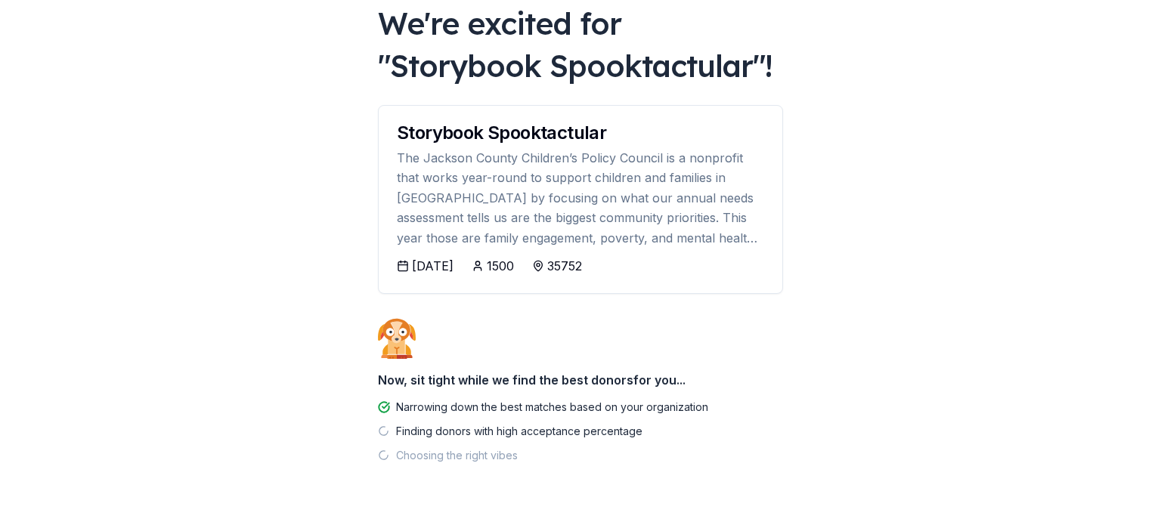
scroll to position [133, 0]
